Goal: Information Seeking & Learning: Learn about a topic

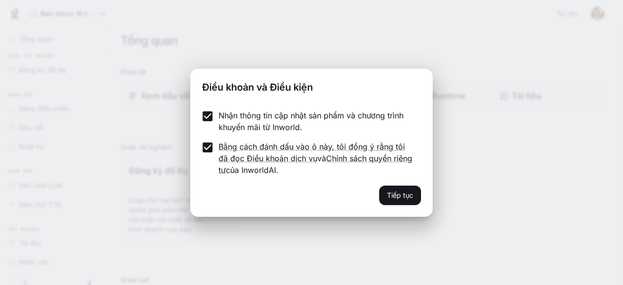
click at [410, 197] on font "Tiếp tục" at bounding box center [400, 195] width 26 height 8
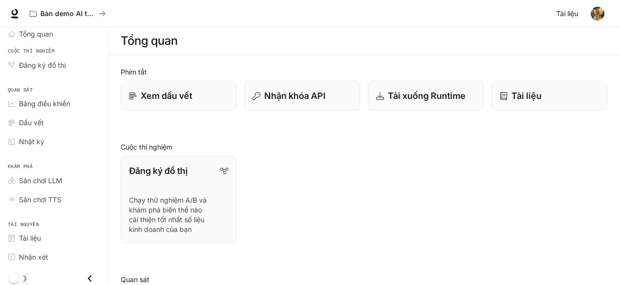
click at [570, 21] on link "Tài liệu Tài liệu" at bounding box center [569, 13] width 32 height 19
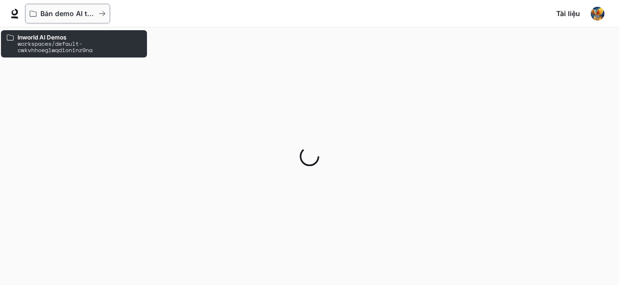
click at [57, 17] on font "Bản demo AI trong thế giới thực" at bounding box center [93, 13] width 107 height 8
